Goal: Find contact information: Find contact information

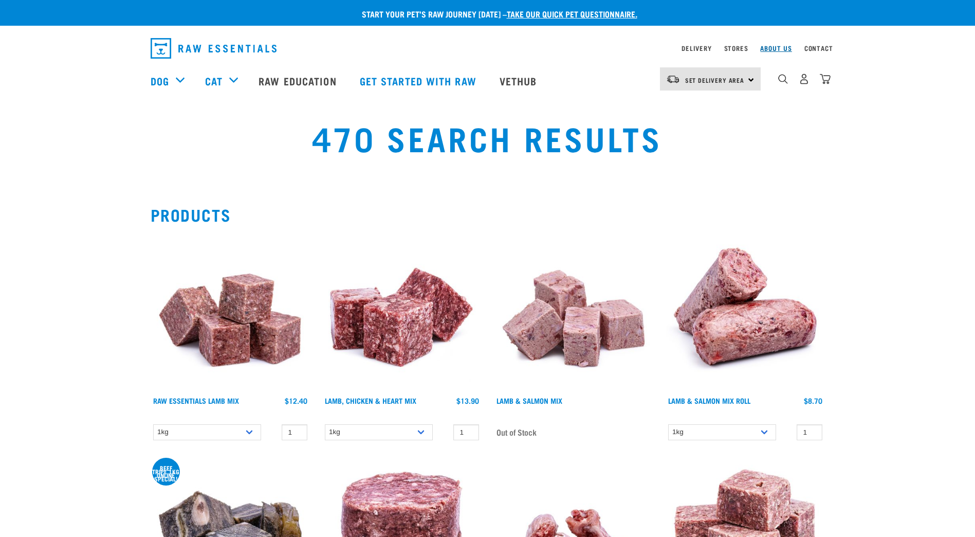
click at [774, 49] on link "About Us" at bounding box center [775, 48] width 31 height 4
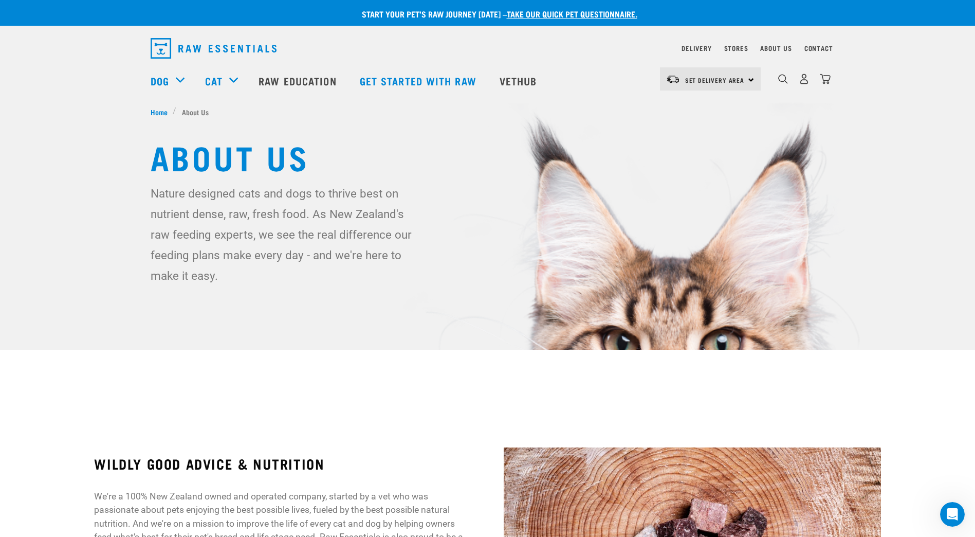
click at [822, 53] on div "Contact" at bounding box center [818, 48] width 29 height 12
click at [814, 50] on link "Contact" at bounding box center [818, 48] width 29 height 4
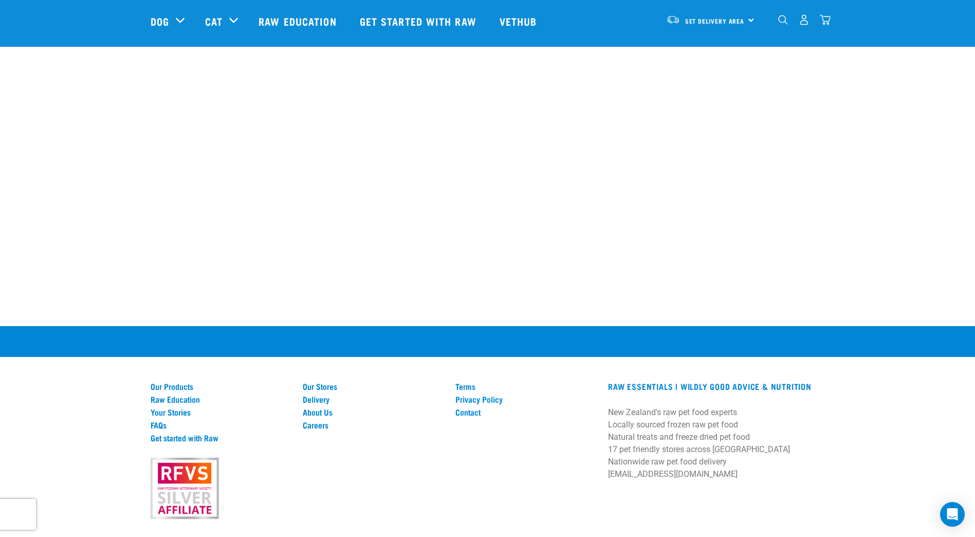
scroll to position [586, 0]
